Goal: Leave review/rating

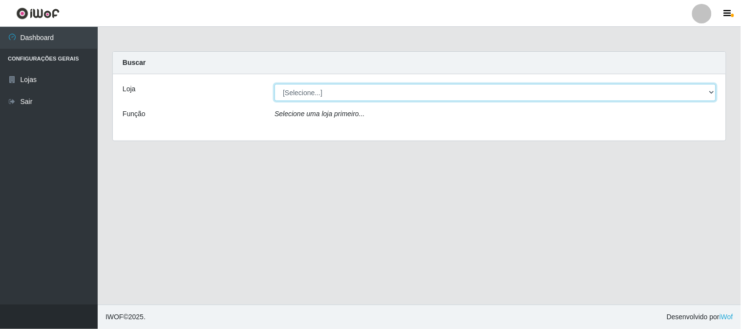
click at [292, 92] on select "[Selecione...] Rede Compras Supermercados - LOJA 1" at bounding box center [494, 92] width 441 height 17
select select "158"
click at [274, 84] on select "[Selecione...] Rede Compras Supermercados - LOJA 1" at bounding box center [494, 92] width 441 height 17
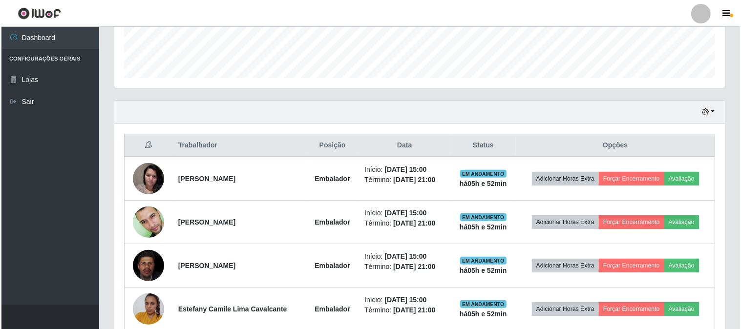
scroll to position [363, 0]
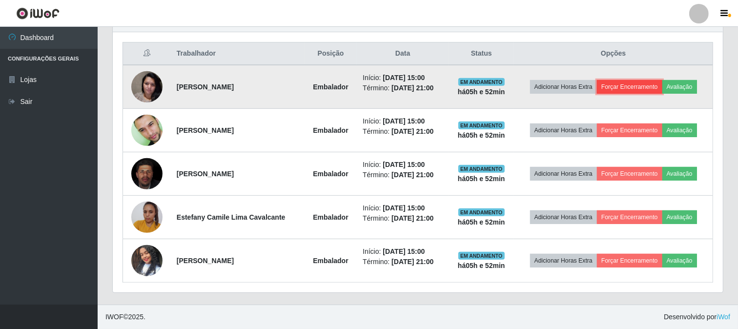
click at [615, 83] on button "Forçar Encerramento" at bounding box center [629, 87] width 65 height 14
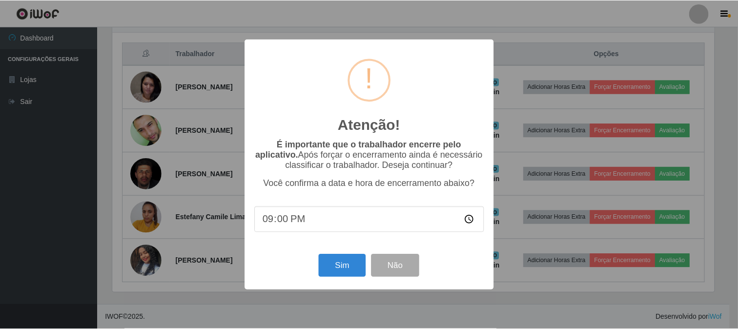
scroll to position [202, 604]
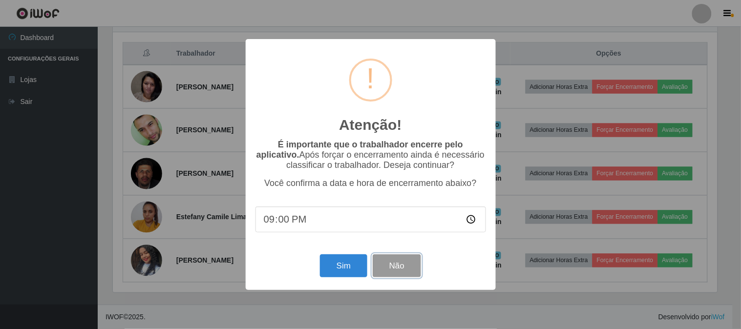
click at [405, 263] on button "Não" at bounding box center [396, 265] width 48 height 23
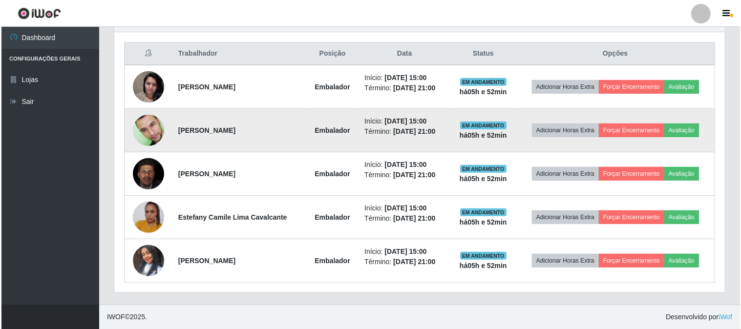
scroll to position [202, 610]
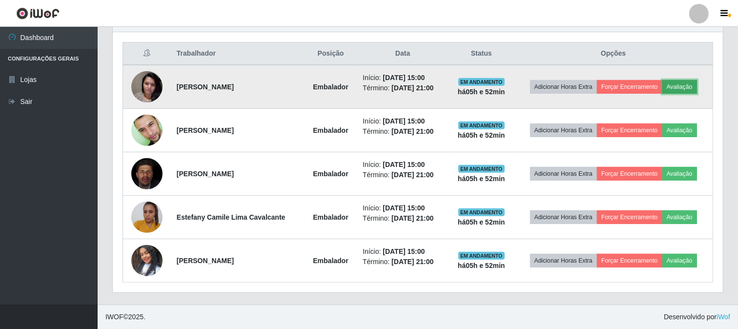
click at [687, 86] on button "Avaliação" at bounding box center [679, 87] width 35 height 14
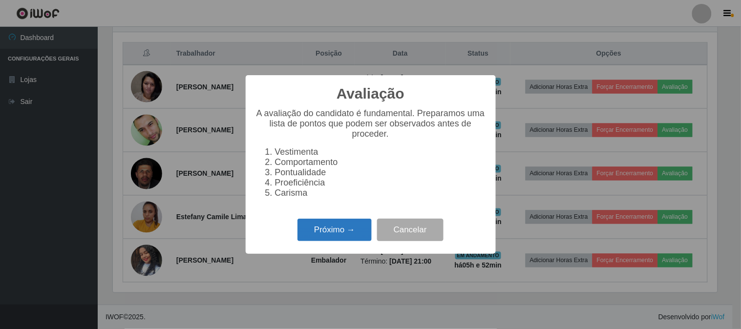
click at [360, 219] on button "Próximo →" at bounding box center [334, 230] width 74 height 23
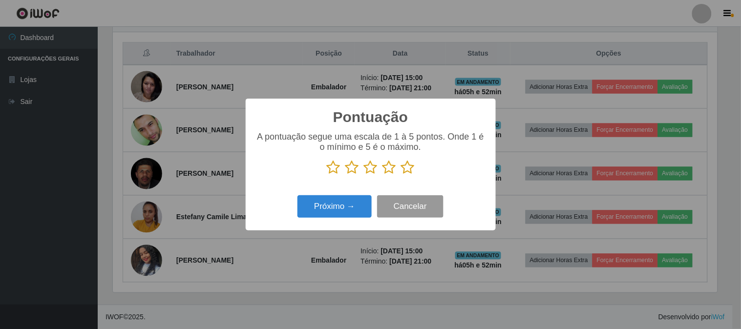
scroll to position [487995, 487593]
click at [411, 166] on icon at bounding box center [408, 167] width 14 height 15
click at [401, 175] on input "radio" at bounding box center [401, 175] width 0 height 0
click at [372, 195] on div "Próximo → Cancelar" at bounding box center [370, 206] width 230 height 28
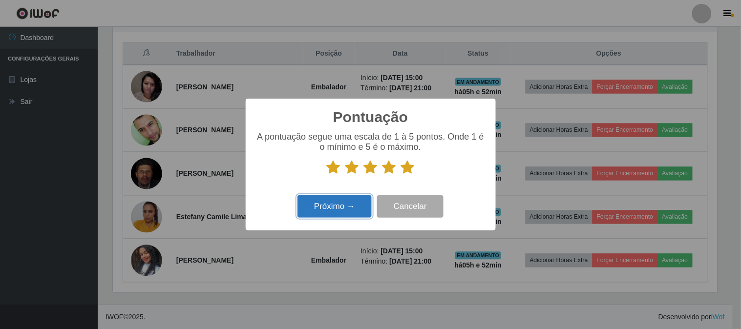
click at [358, 207] on button "Próximo →" at bounding box center [334, 206] width 74 height 23
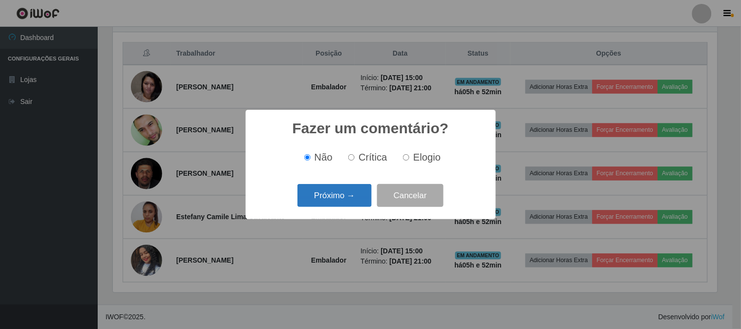
click at [359, 195] on button "Próximo →" at bounding box center [334, 195] width 74 height 23
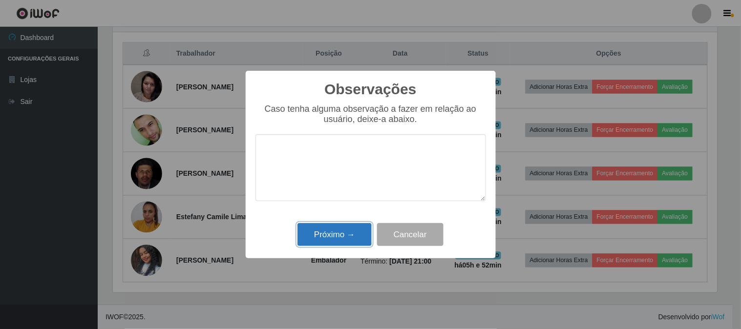
click at [347, 224] on button "Próximo →" at bounding box center [334, 234] width 74 height 23
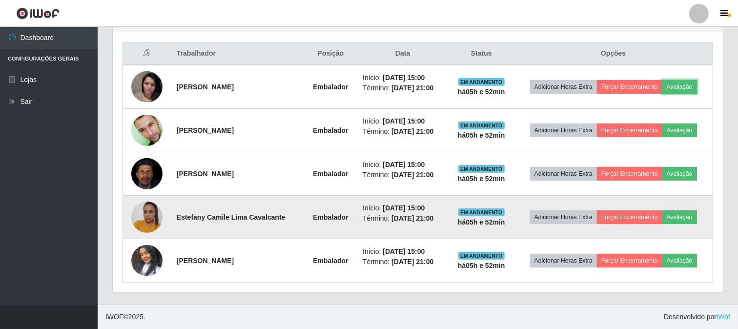
scroll to position [202, 610]
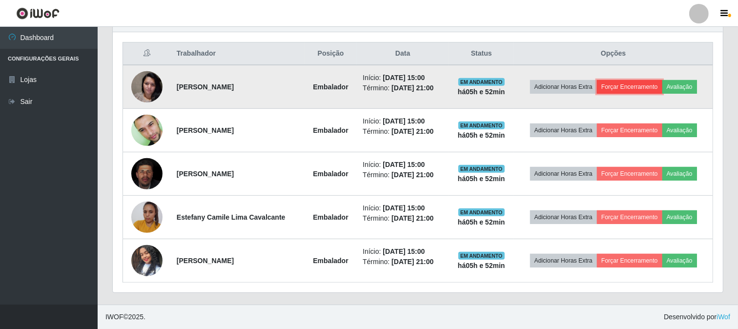
click at [654, 90] on button "Forçar Encerramento" at bounding box center [629, 87] width 65 height 14
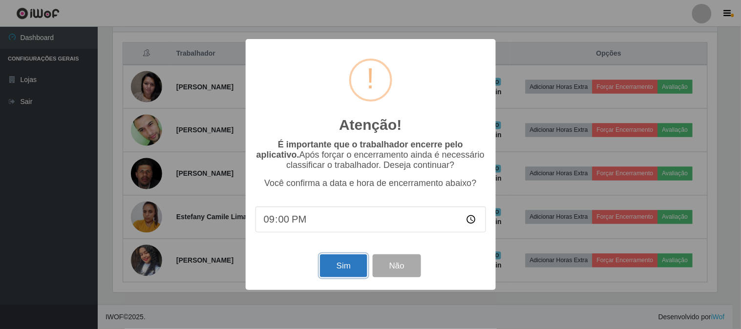
click at [342, 271] on button "Sim" at bounding box center [343, 265] width 47 height 23
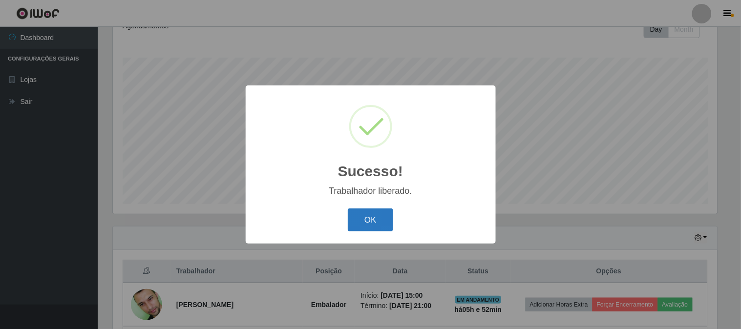
click at [373, 221] on button "OK" at bounding box center [370, 219] width 45 height 23
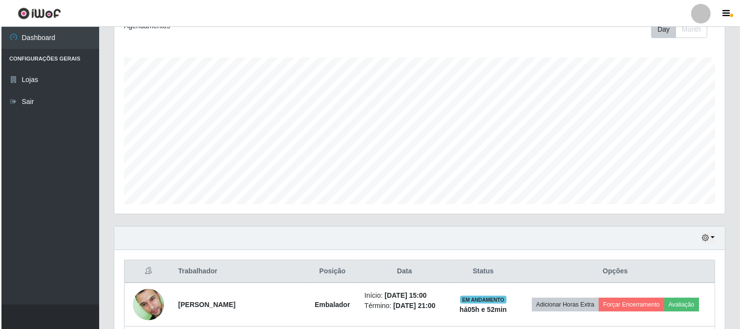
scroll to position [319, 0]
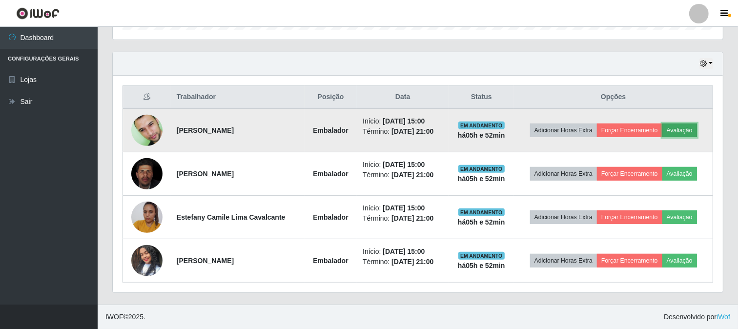
click at [680, 130] on button "Avaliação" at bounding box center [679, 131] width 35 height 14
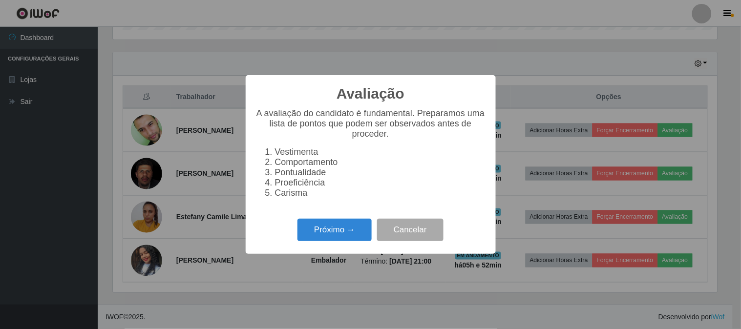
scroll to position [202, 604]
click at [333, 229] on button "Próximo →" at bounding box center [334, 230] width 74 height 23
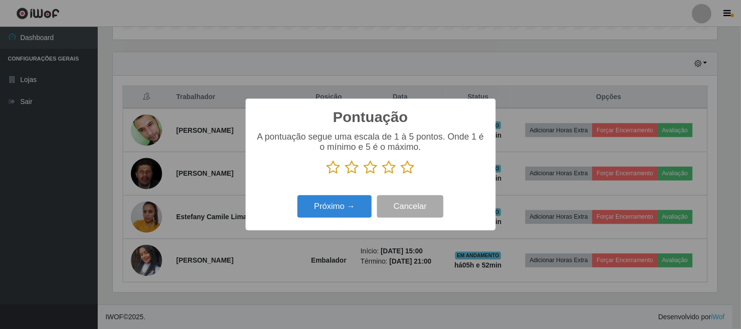
scroll to position [487995, 487593]
click at [409, 166] on icon at bounding box center [408, 167] width 14 height 15
click at [401, 175] on input "radio" at bounding box center [401, 175] width 0 height 0
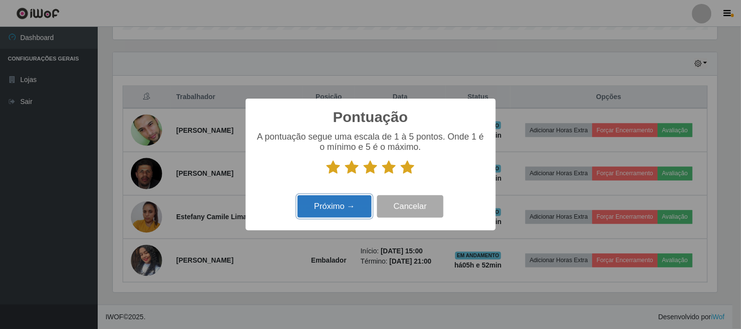
click at [352, 210] on button "Próximo →" at bounding box center [334, 206] width 74 height 23
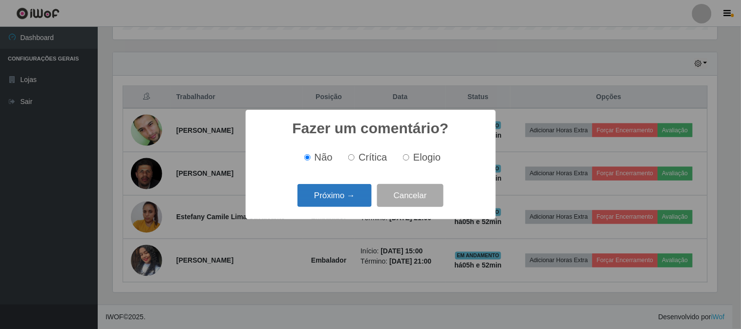
click at [350, 201] on button "Próximo →" at bounding box center [334, 195] width 74 height 23
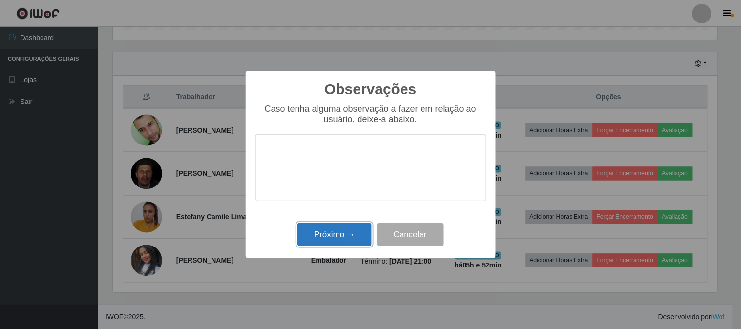
click at [344, 240] on button "Próximo →" at bounding box center [334, 234] width 74 height 23
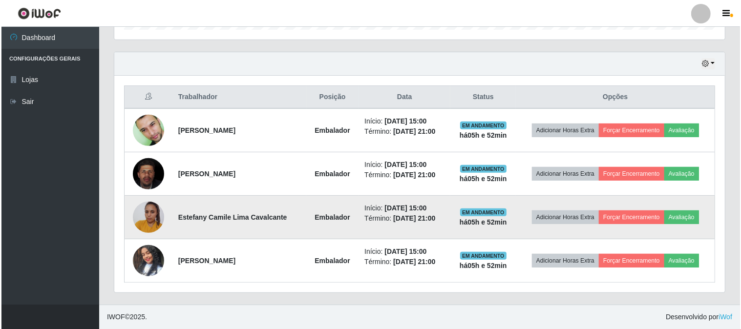
scroll to position [0, 0]
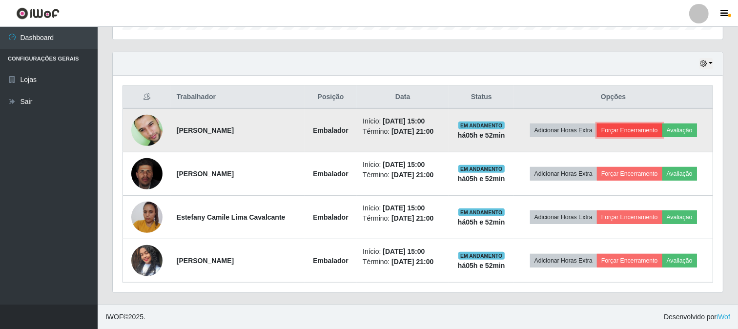
click at [643, 124] on button "Forçar Encerramento" at bounding box center [629, 131] width 65 height 14
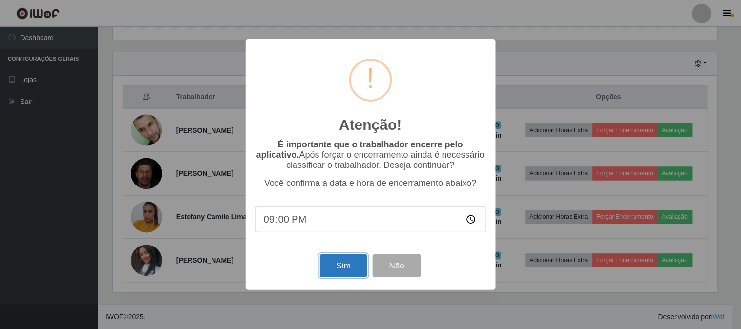
click at [343, 262] on button "Sim" at bounding box center [343, 265] width 47 height 23
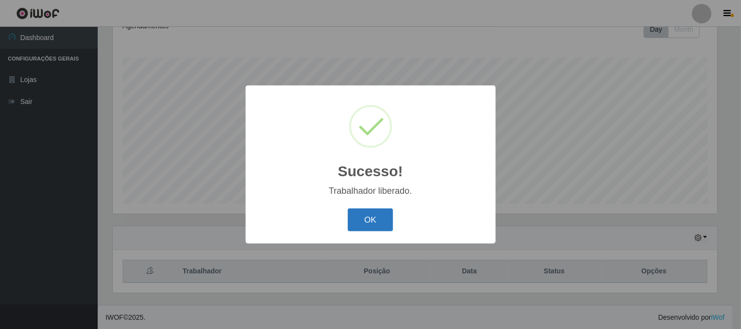
click at [378, 220] on button "OK" at bounding box center [370, 219] width 45 height 23
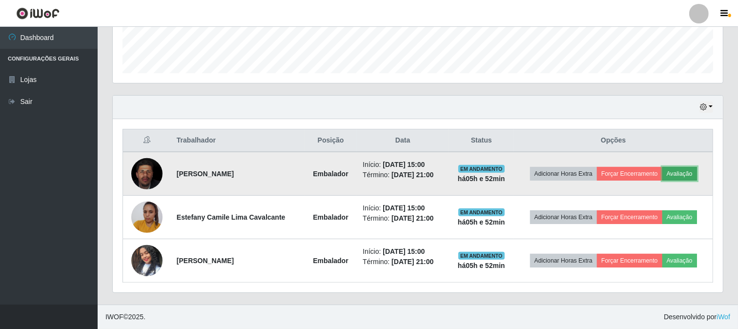
click at [681, 173] on button "Avaliação" at bounding box center [679, 174] width 35 height 14
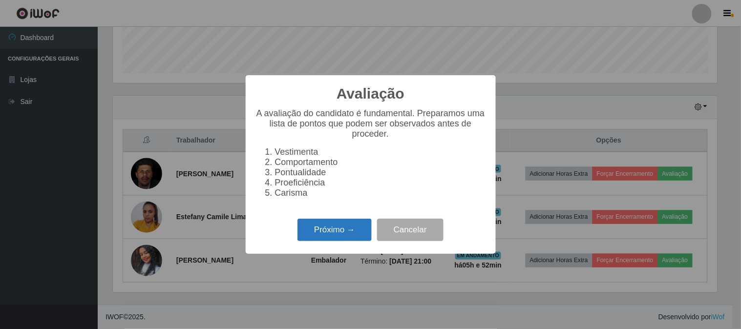
click at [330, 228] on button "Próximo →" at bounding box center [334, 230] width 74 height 23
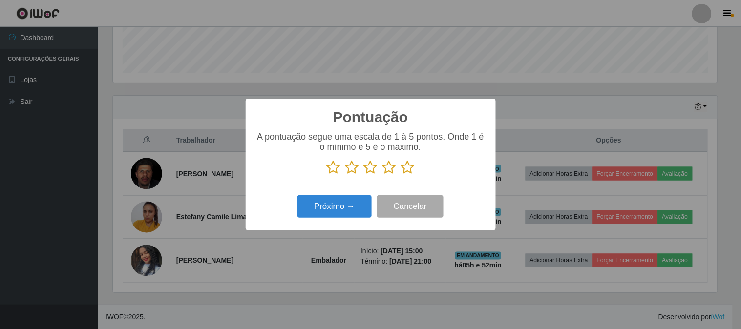
click at [407, 166] on icon at bounding box center [408, 167] width 14 height 15
click at [401, 175] on input "radio" at bounding box center [401, 175] width 0 height 0
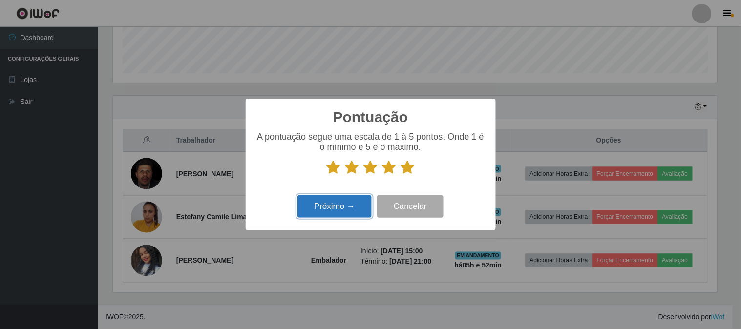
click at [348, 211] on button "Próximo →" at bounding box center [334, 206] width 74 height 23
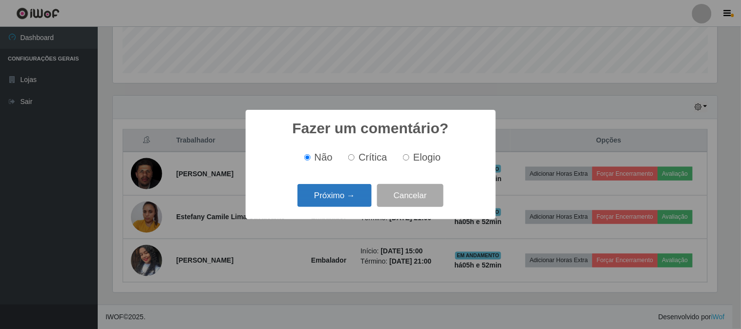
click at [352, 198] on button "Próximo →" at bounding box center [334, 195] width 74 height 23
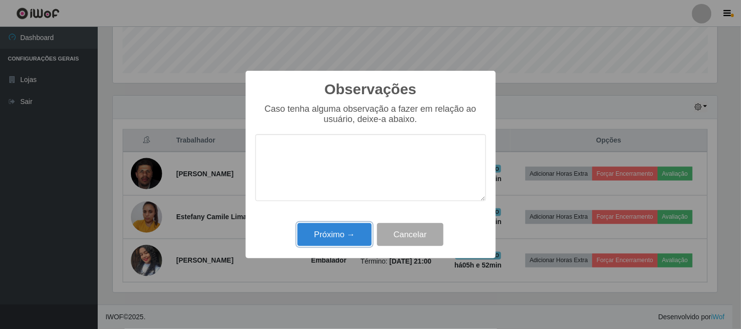
click at [353, 231] on button "Próximo →" at bounding box center [334, 234] width 74 height 23
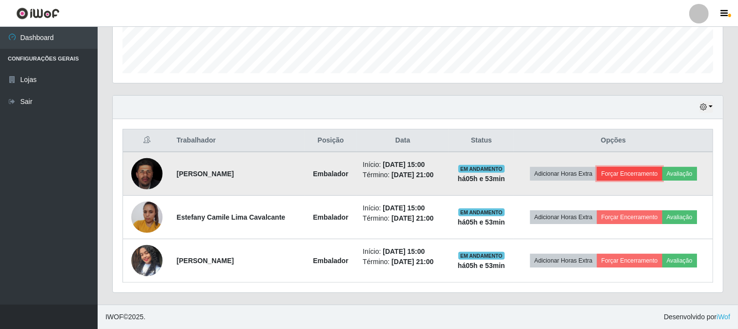
click at [621, 173] on button "Forçar Encerramento" at bounding box center [629, 174] width 65 height 14
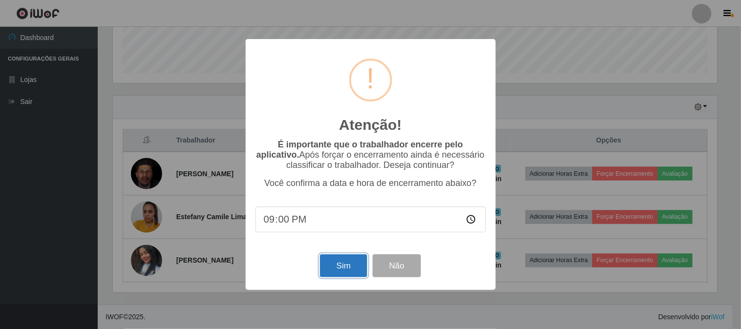
click at [348, 267] on button "Sim" at bounding box center [343, 265] width 47 height 23
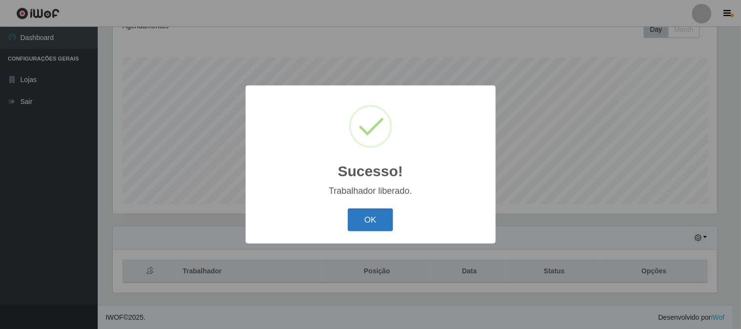
click at [377, 211] on button "OK" at bounding box center [370, 219] width 45 height 23
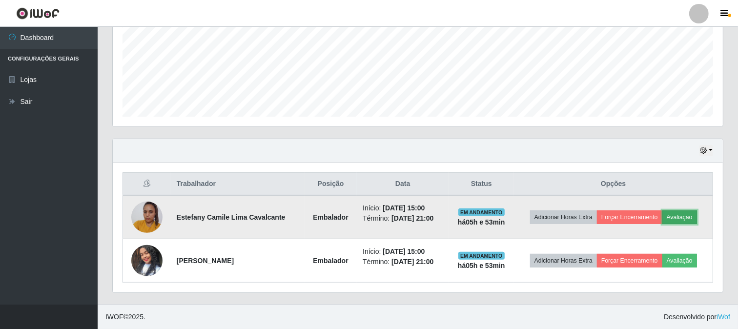
click at [682, 217] on button "Avaliação" at bounding box center [679, 217] width 35 height 14
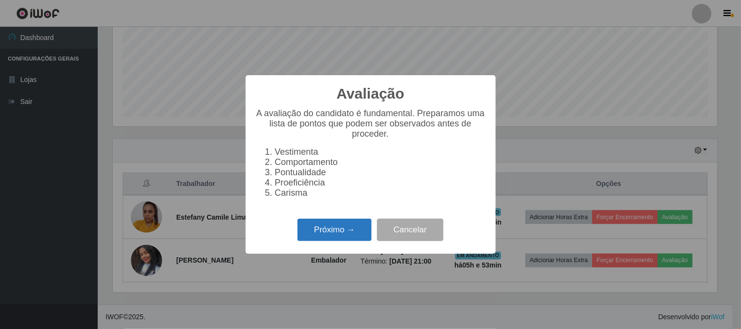
click at [349, 231] on button "Próximo →" at bounding box center [334, 230] width 74 height 23
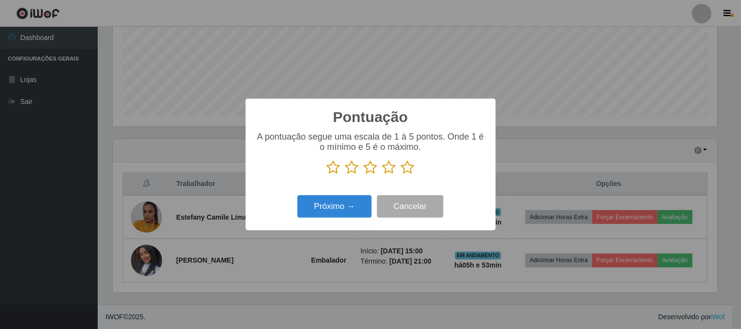
click at [370, 167] on icon at bounding box center [371, 167] width 14 height 15
click at [364, 175] on input "radio" at bounding box center [364, 175] width 0 height 0
click at [342, 207] on button "Próximo →" at bounding box center [334, 206] width 74 height 23
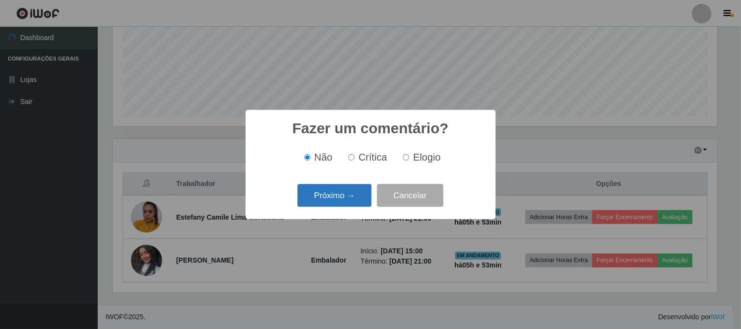
click at [347, 198] on button "Próximo →" at bounding box center [334, 195] width 74 height 23
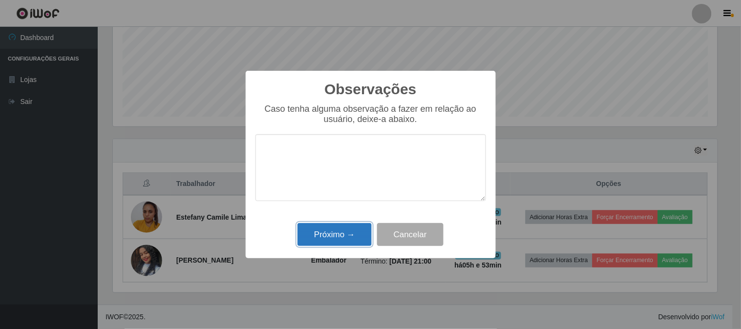
click at [351, 233] on button "Próximo →" at bounding box center [334, 234] width 74 height 23
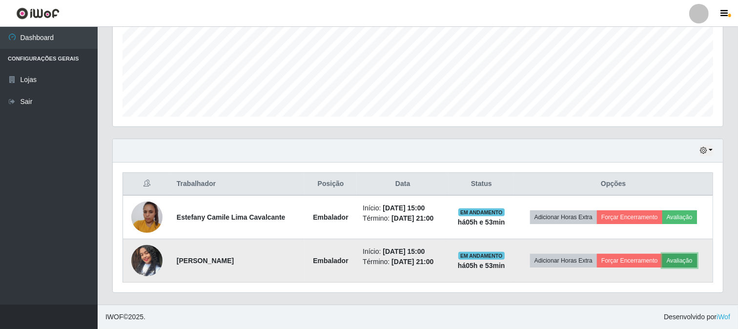
click at [680, 259] on button "Avaliação" at bounding box center [679, 261] width 35 height 14
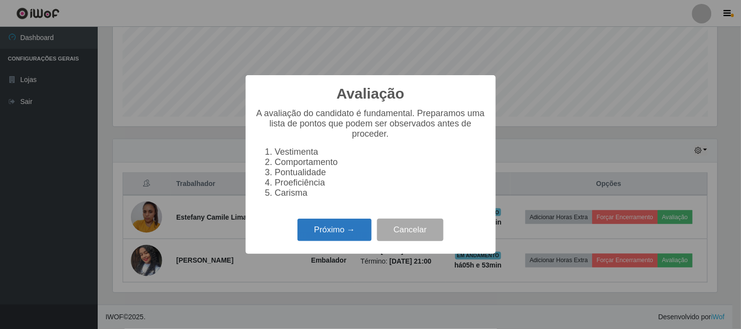
click at [323, 234] on button "Próximo →" at bounding box center [334, 230] width 74 height 23
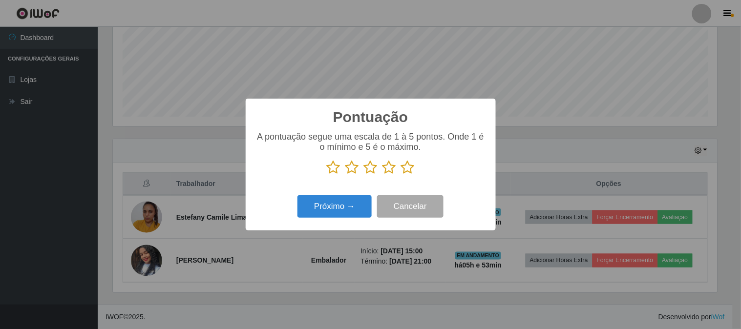
click at [369, 167] on icon at bounding box center [371, 167] width 14 height 15
click at [364, 175] on input "radio" at bounding box center [364, 175] width 0 height 0
click at [351, 206] on button "Próximo →" at bounding box center [334, 206] width 74 height 23
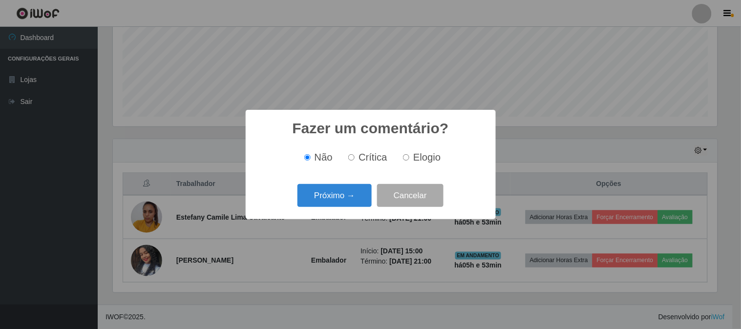
click at [351, 206] on button "Próximo →" at bounding box center [334, 195] width 74 height 23
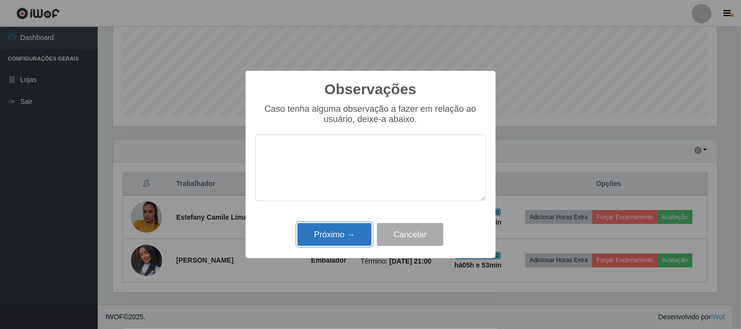
click at [353, 228] on button "Próximo →" at bounding box center [334, 234] width 74 height 23
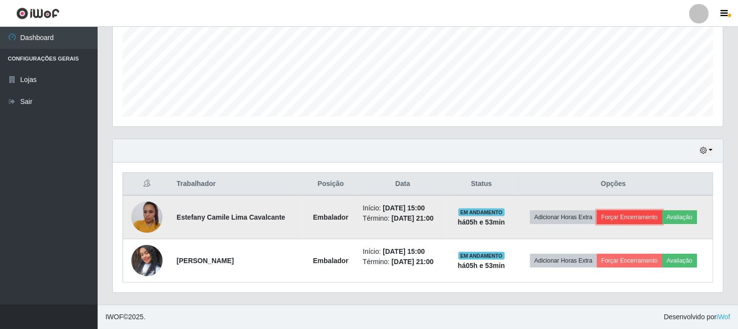
click at [616, 215] on button "Forçar Encerramento" at bounding box center [629, 217] width 65 height 14
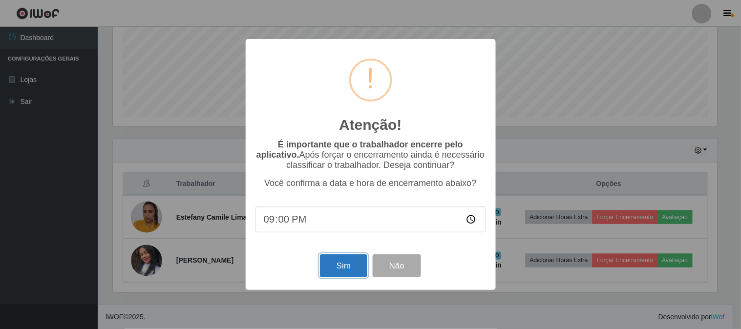
click at [348, 260] on button "Sim" at bounding box center [343, 265] width 47 height 23
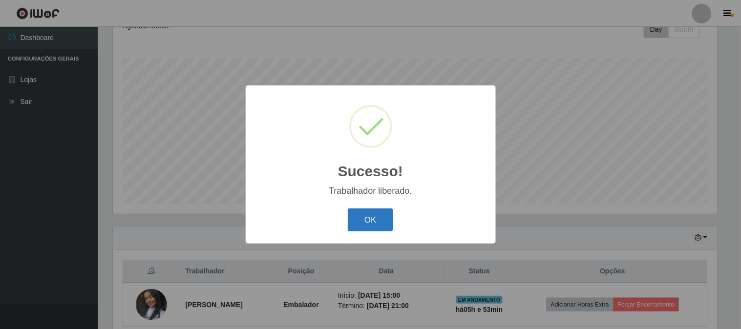
click at [381, 216] on button "OK" at bounding box center [370, 219] width 45 height 23
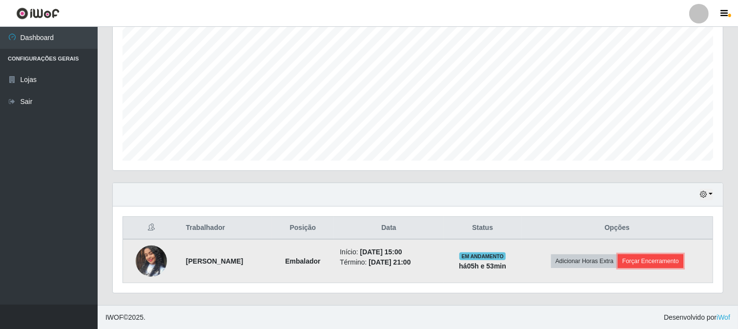
click at [653, 260] on button "Forçar Encerramento" at bounding box center [650, 261] width 65 height 14
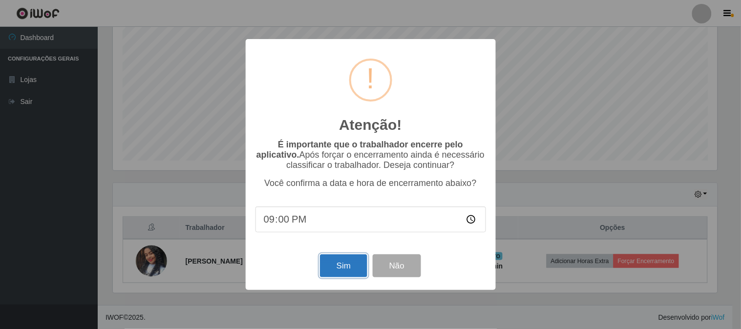
click at [331, 270] on button "Sim" at bounding box center [343, 265] width 47 height 23
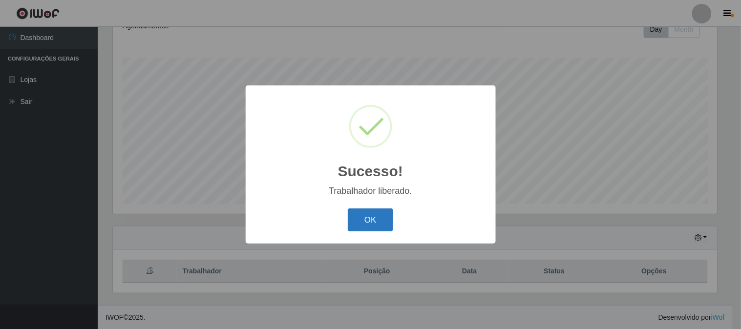
click at [365, 215] on button "OK" at bounding box center [370, 219] width 45 height 23
